Goal: Information Seeking & Learning: Learn about a topic

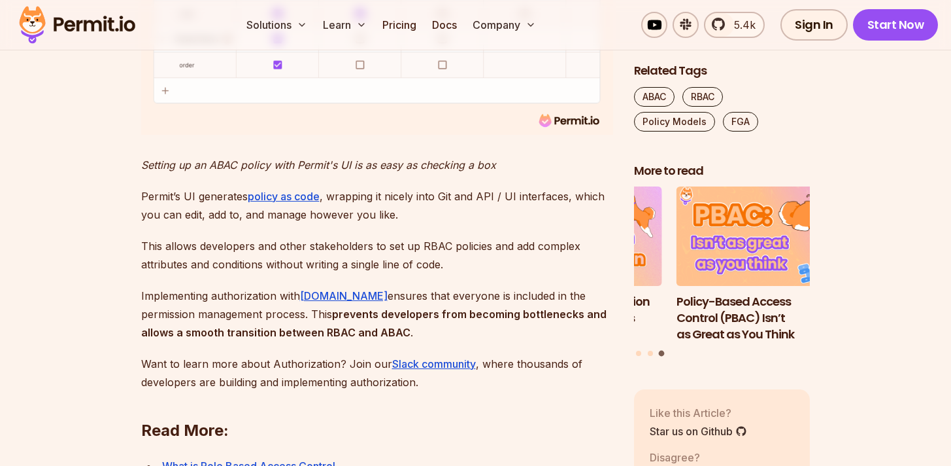
scroll to position [4408, 0]
click at [280, 204] on link "policy as code" at bounding box center [284, 197] width 72 height 13
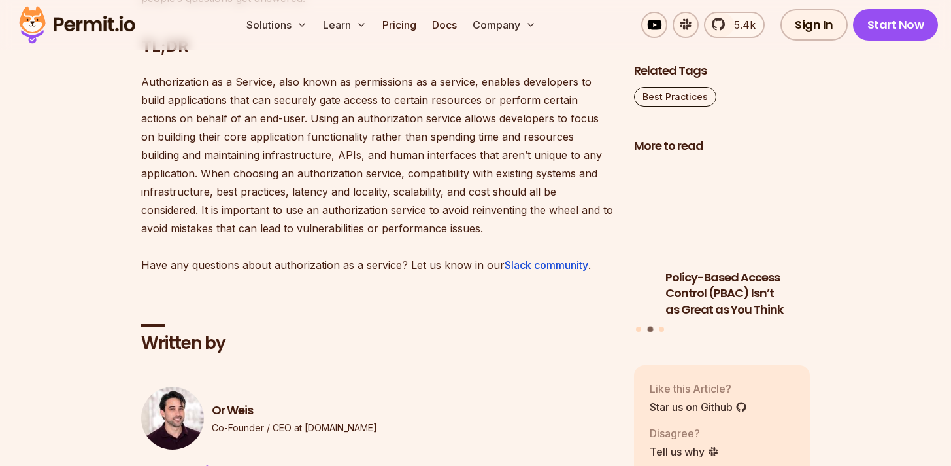
scroll to position [2968, 0]
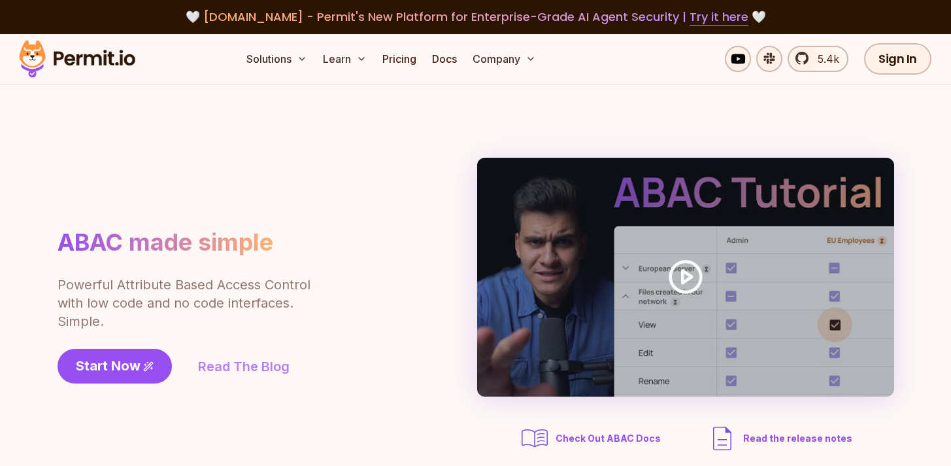
click at [253, 359] on link "Read The Blog" at bounding box center [244, 366] width 92 height 18
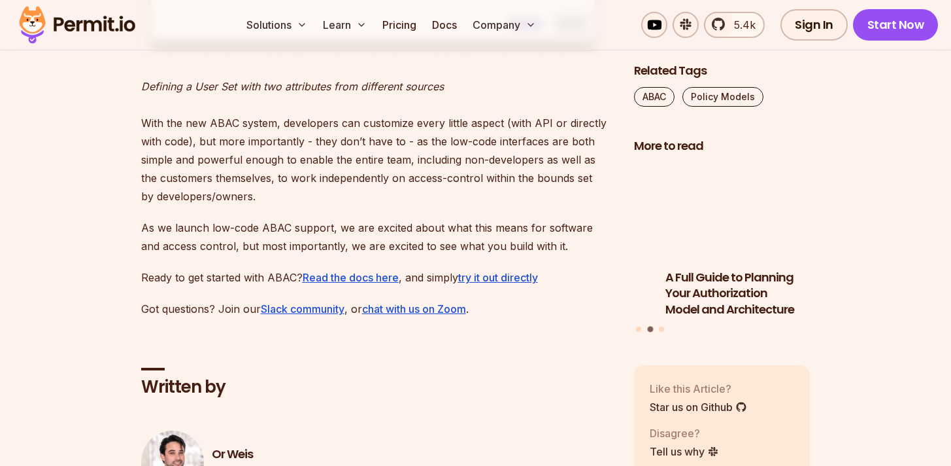
scroll to position [2218, 0]
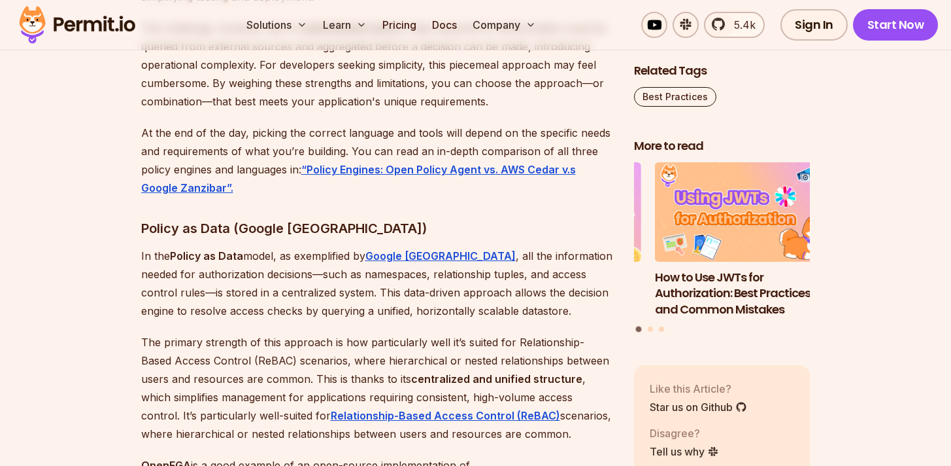
scroll to position [5205, 0]
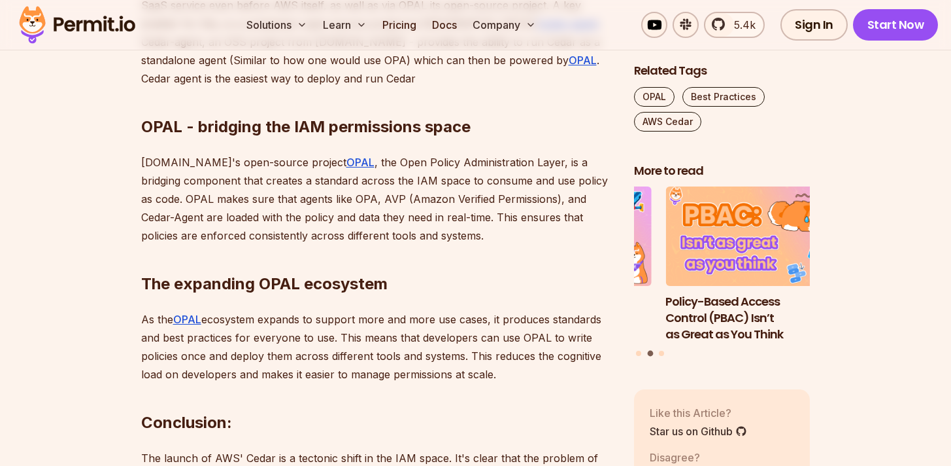
scroll to position [1622, 0]
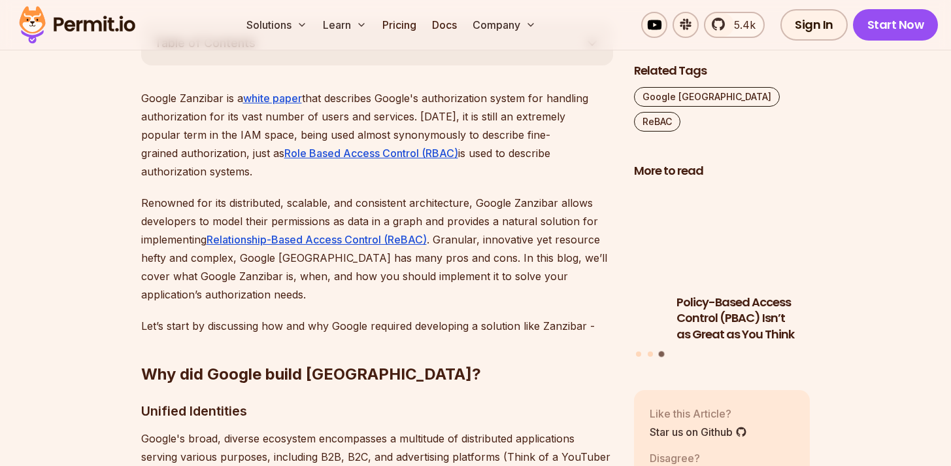
scroll to position [416, 0]
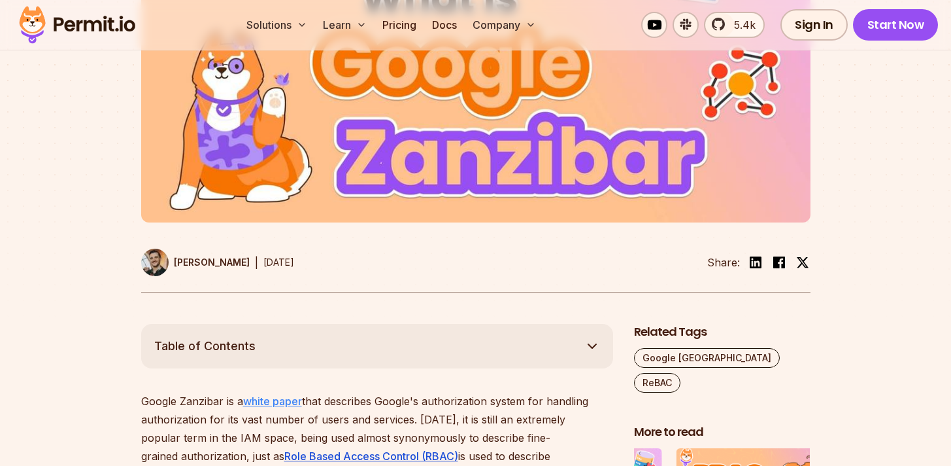
click at [273, 398] on link "white paper" at bounding box center [272, 400] width 59 height 13
